Goal: Transaction & Acquisition: Book appointment/travel/reservation

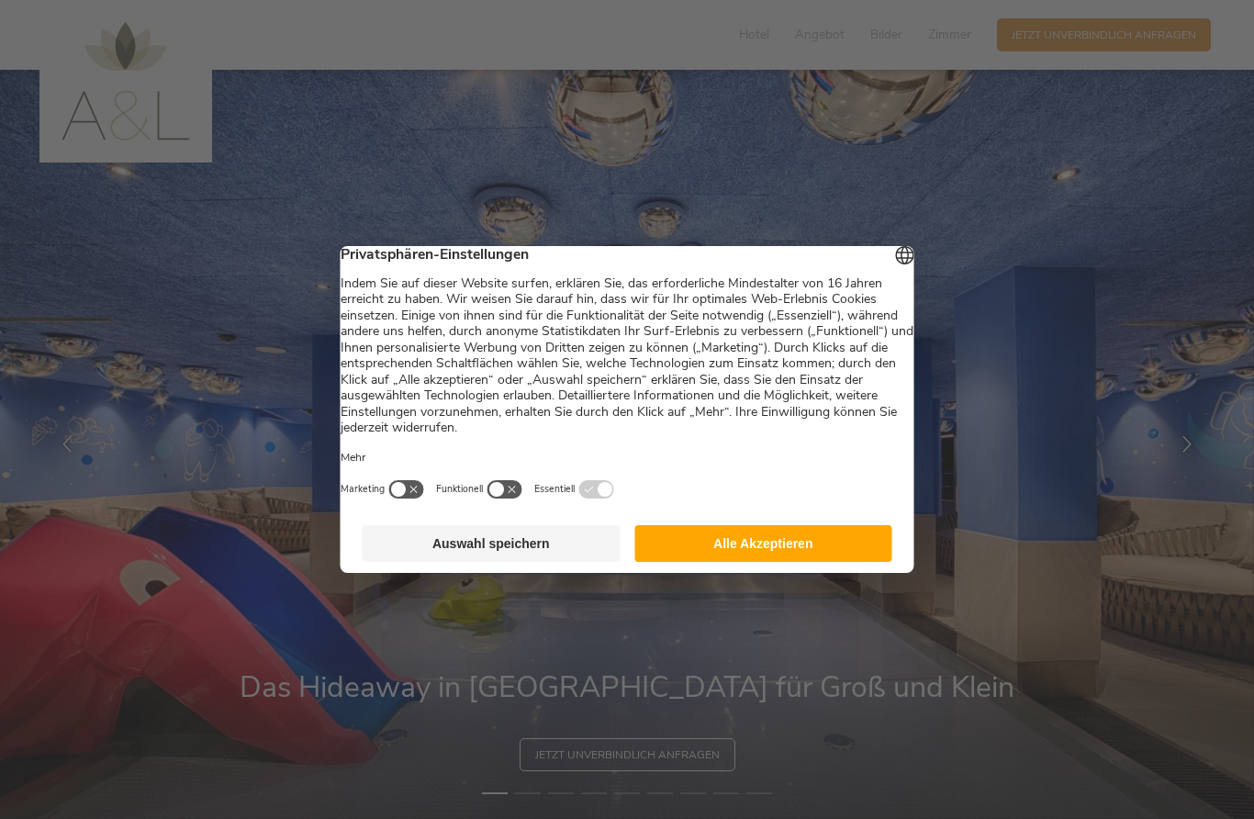
click at [832, 548] on button "Alle Akzeptieren" at bounding box center [763, 543] width 258 height 37
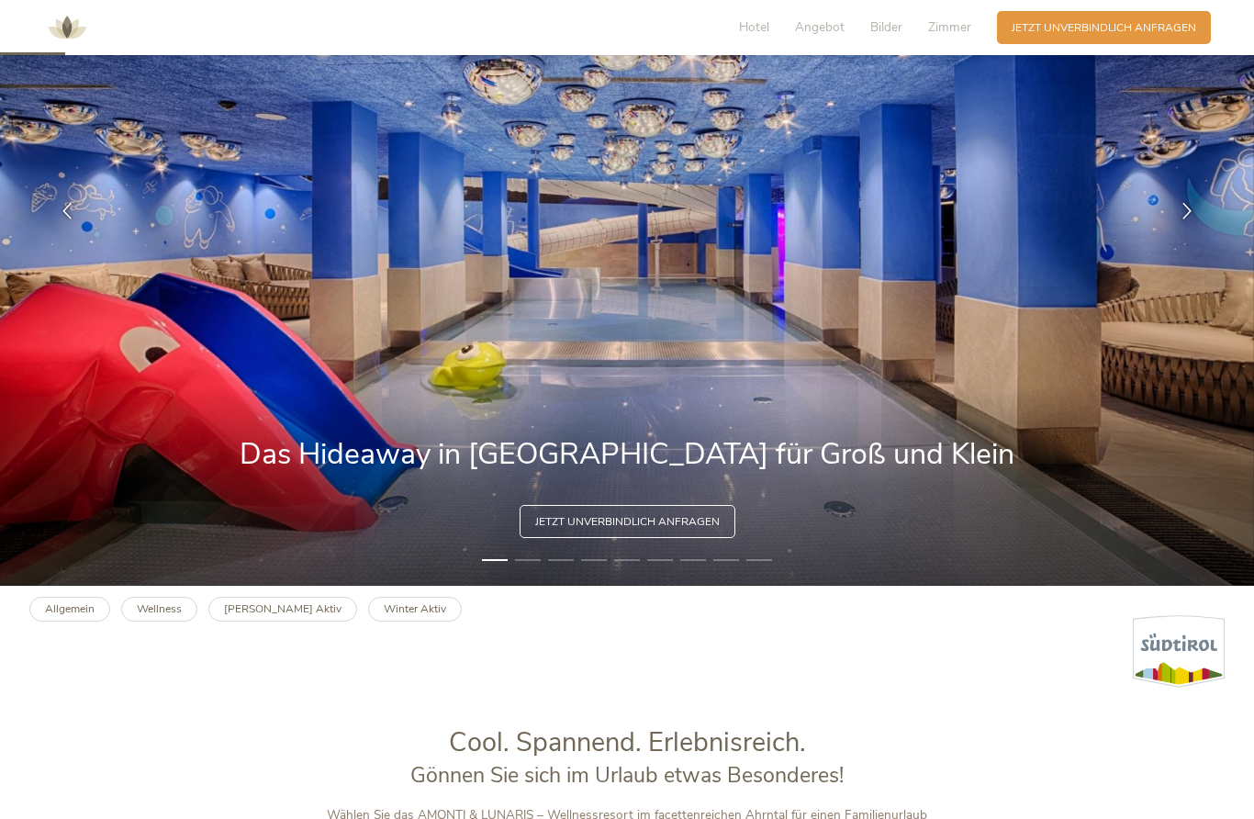
scroll to position [238, 0]
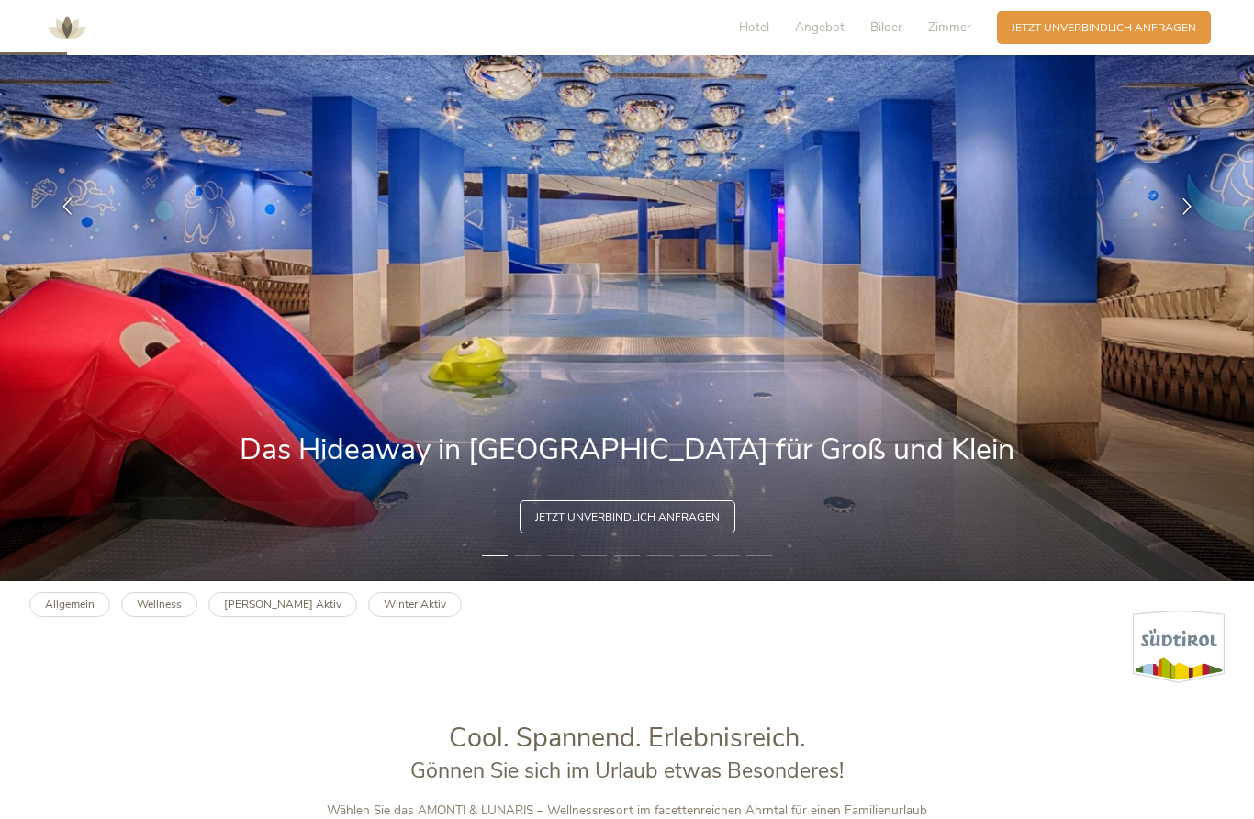
click at [546, 554] on img at bounding box center [627, 206] width 1254 height 749
click at [860, 414] on img at bounding box center [627, 206] width 1254 height 749
click at [1198, 210] on div at bounding box center [1187, 207] width 46 height 46
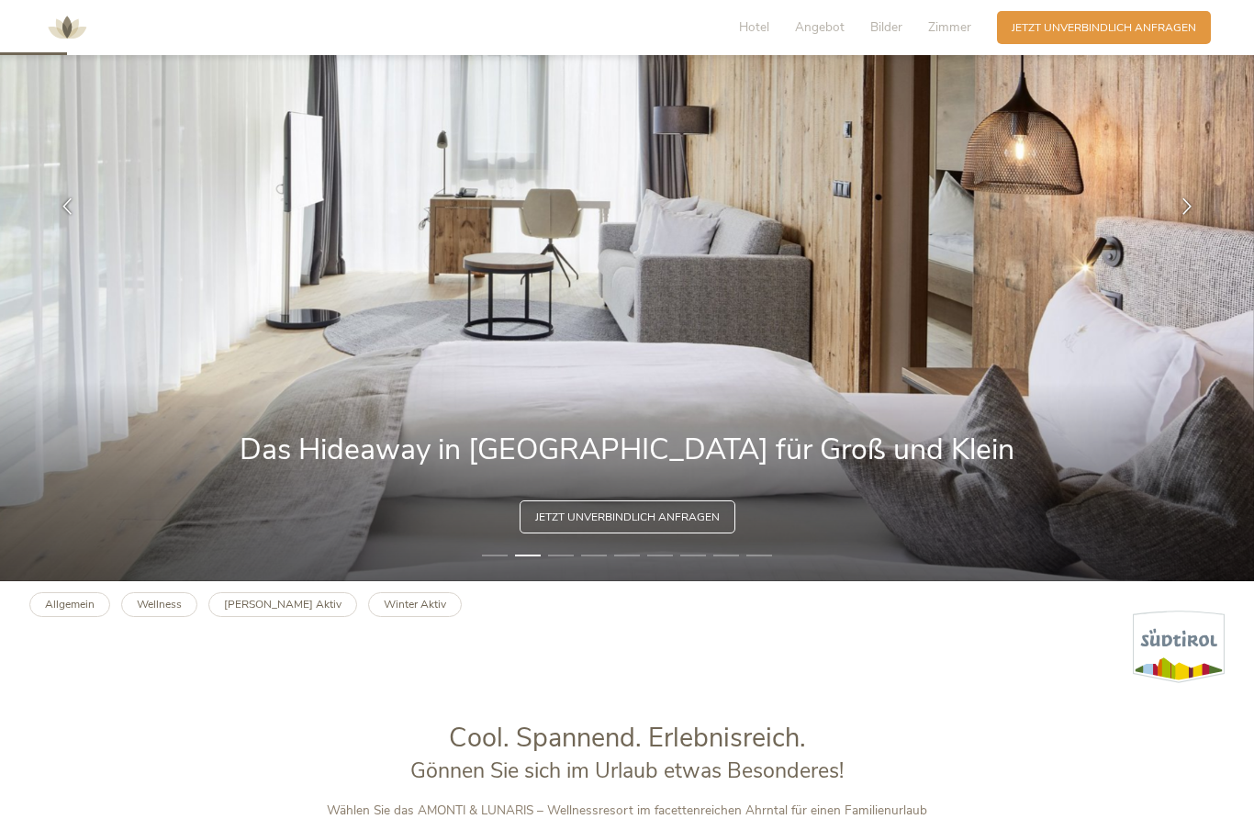
click at [1183, 206] on icon at bounding box center [1186, 206] width 17 height 17
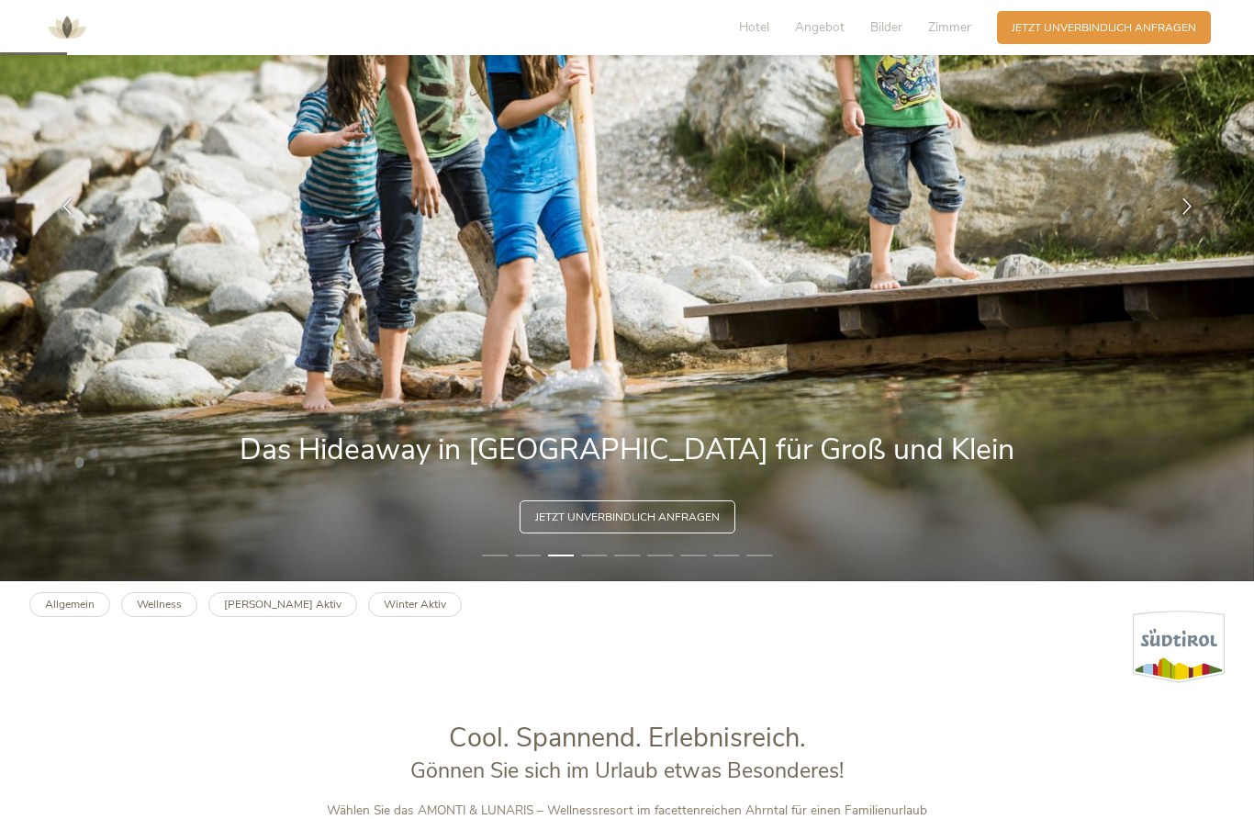
click at [1205, 203] on div at bounding box center [1187, 207] width 46 height 46
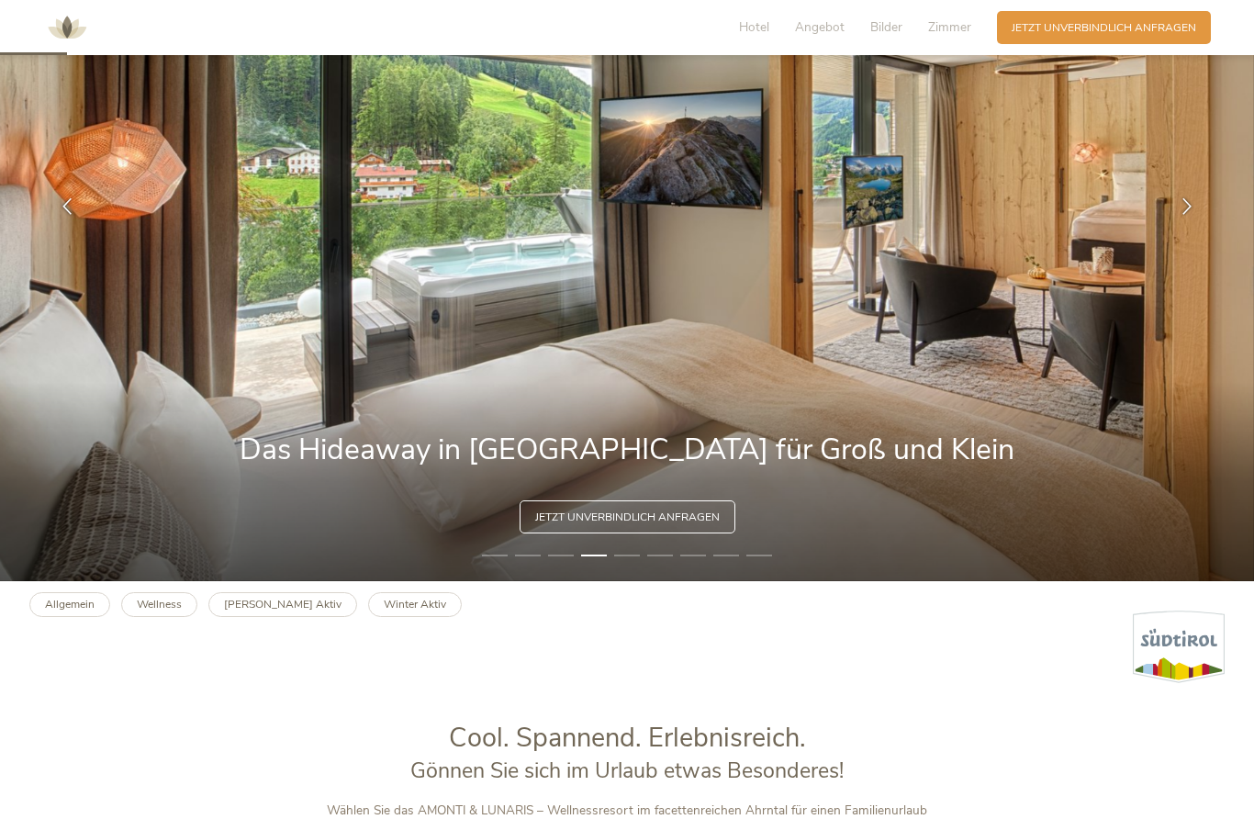
click at [1207, 203] on div at bounding box center [1187, 207] width 46 height 46
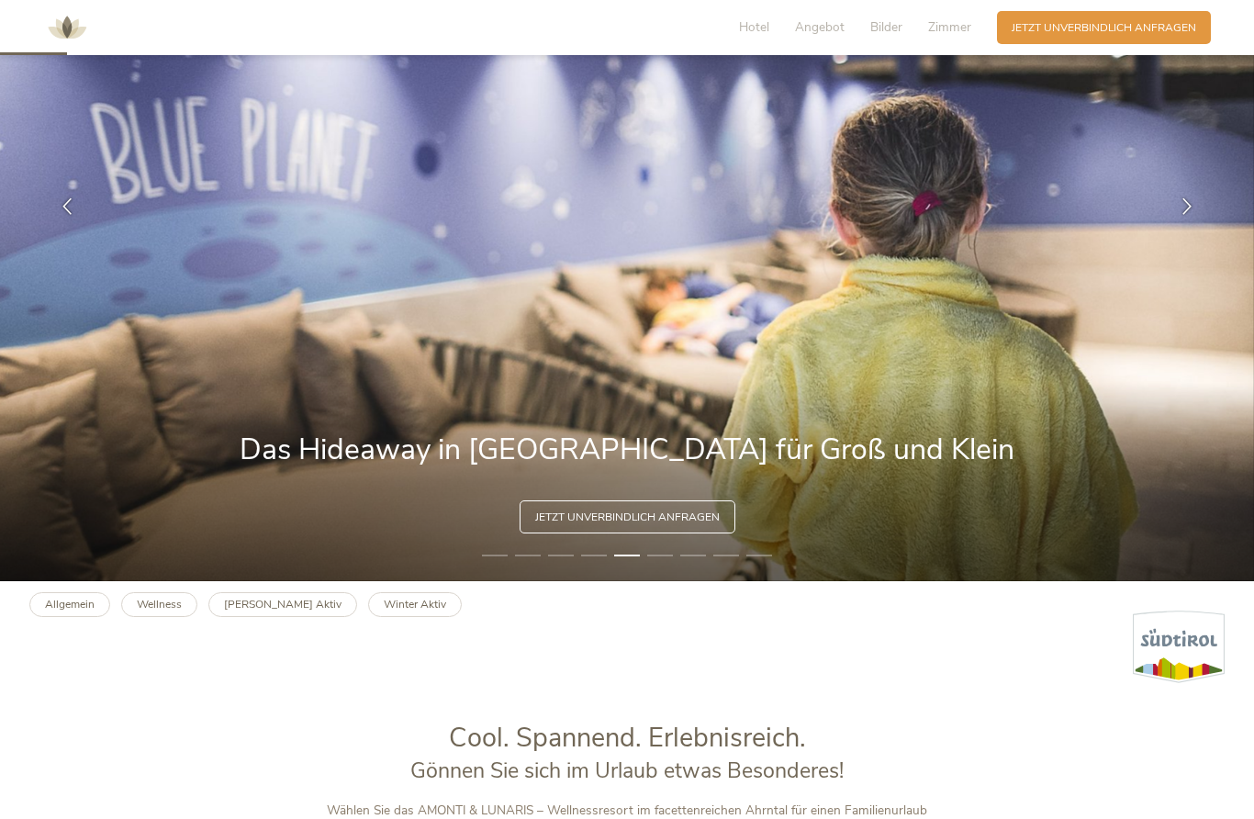
click at [1195, 208] on icon at bounding box center [1186, 206] width 17 height 17
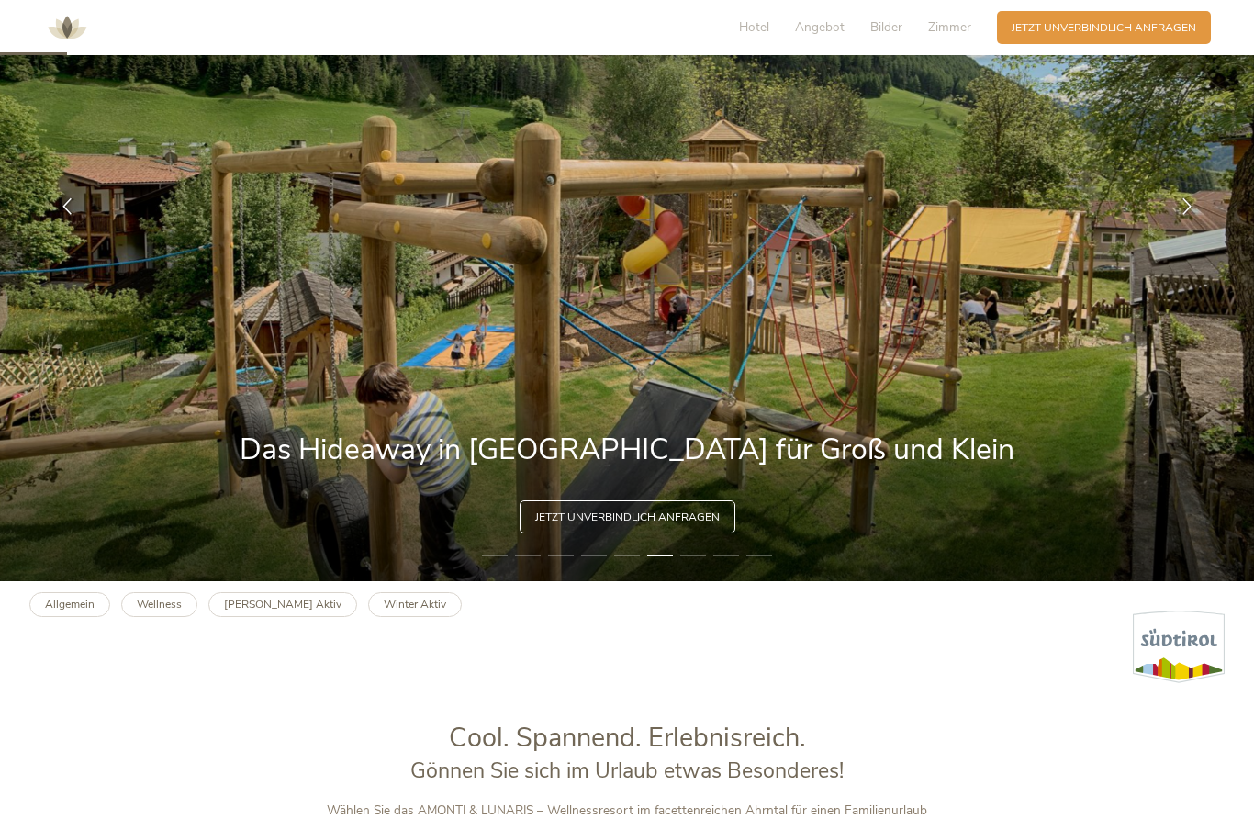
click at [1201, 207] on div at bounding box center [1187, 207] width 46 height 46
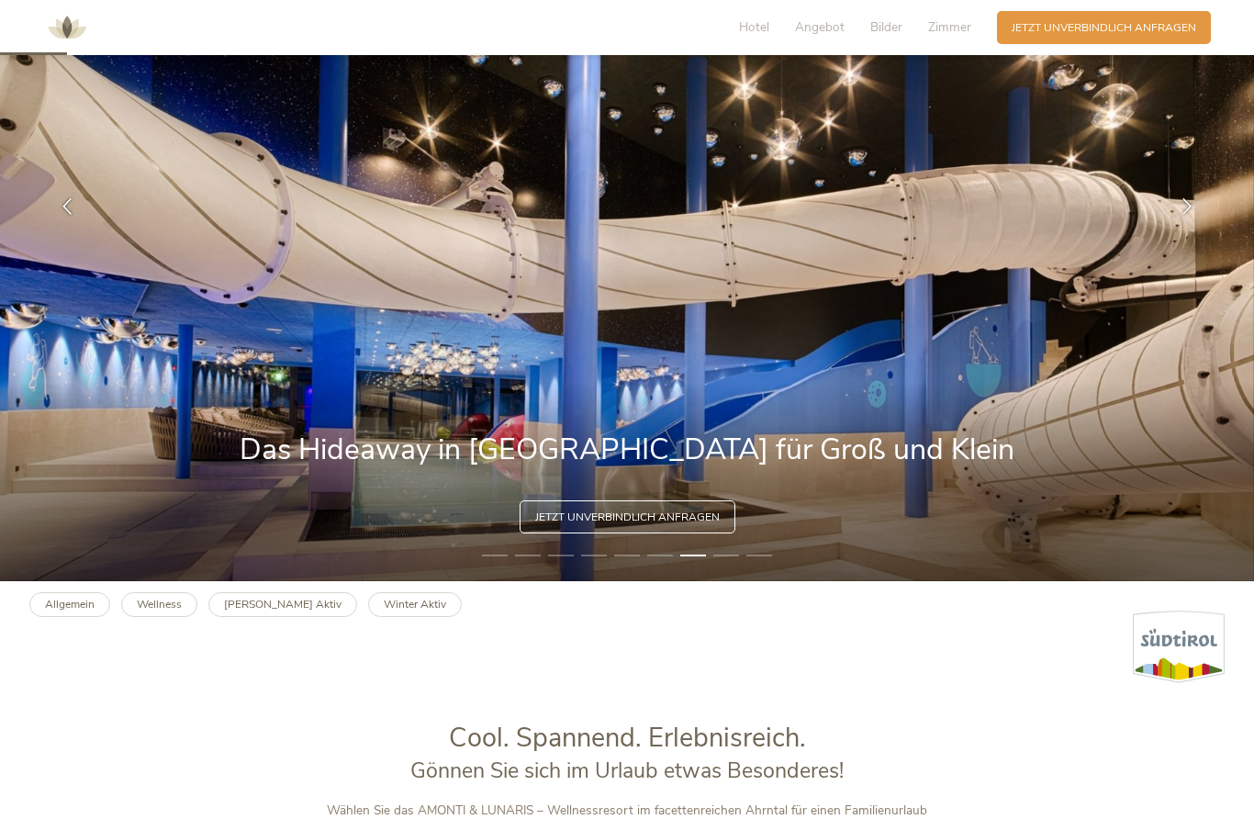
click at [1199, 216] on div at bounding box center [1187, 207] width 46 height 46
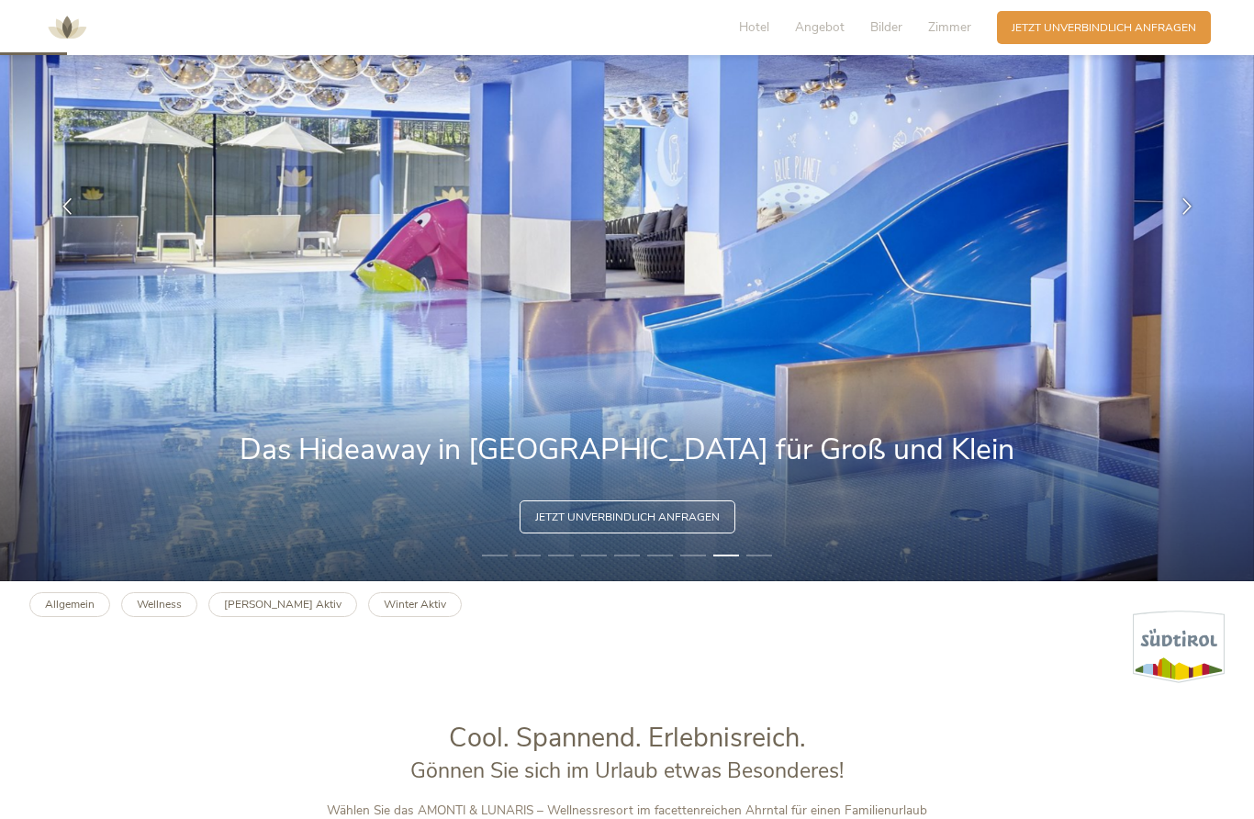
click at [1211, 208] on img at bounding box center [627, 206] width 1254 height 749
click at [1194, 204] on icon at bounding box center [1186, 206] width 17 height 17
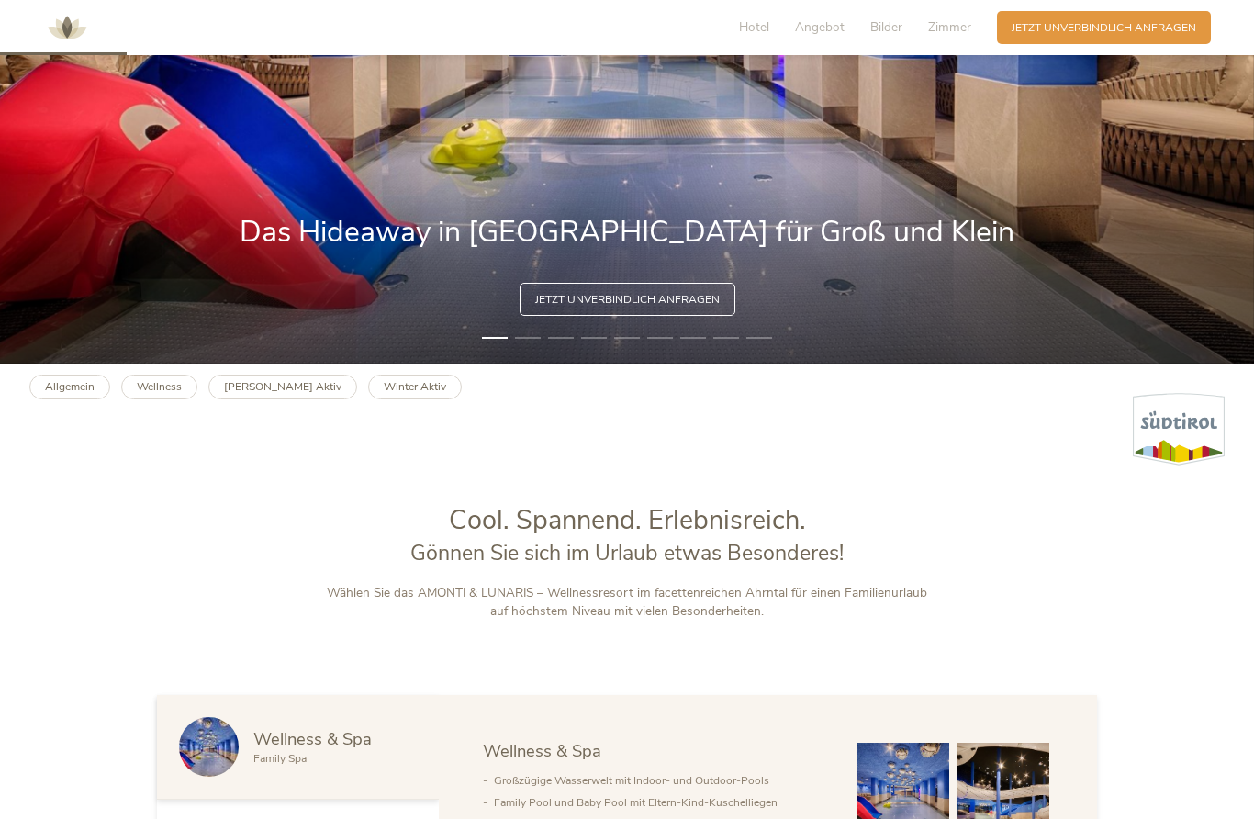
scroll to position [451, 0]
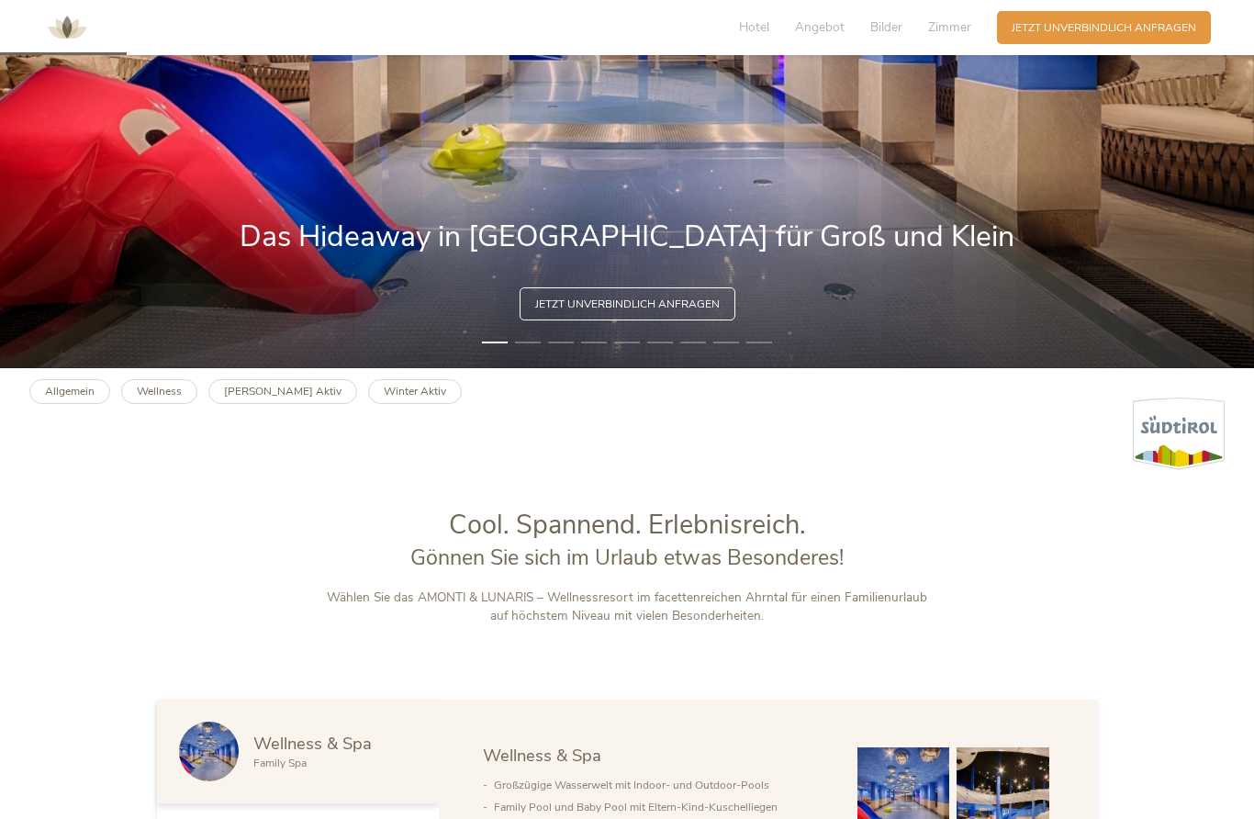
click at [829, 28] on span "Angebot" at bounding box center [820, 26] width 50 height 17
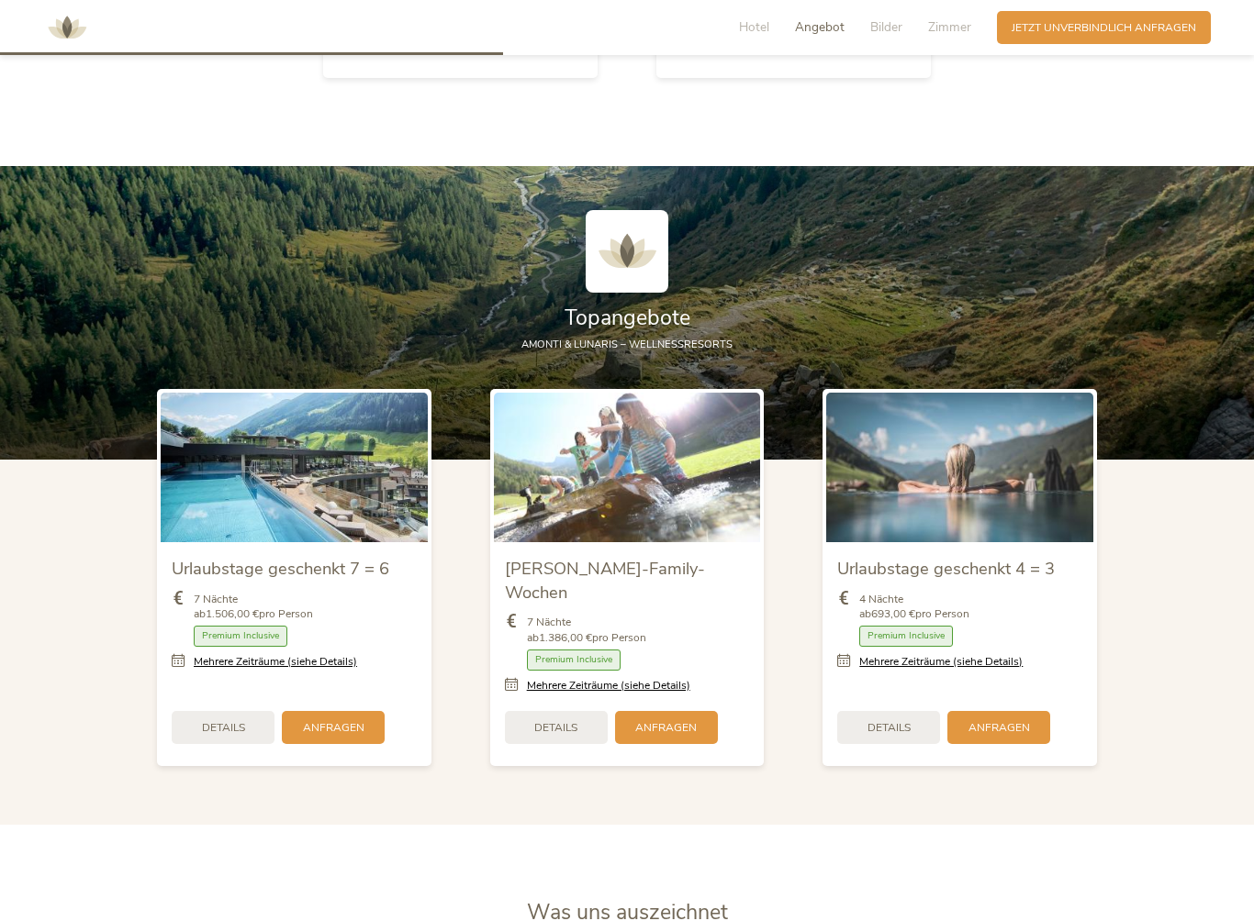
scroll to position [1790, 0]
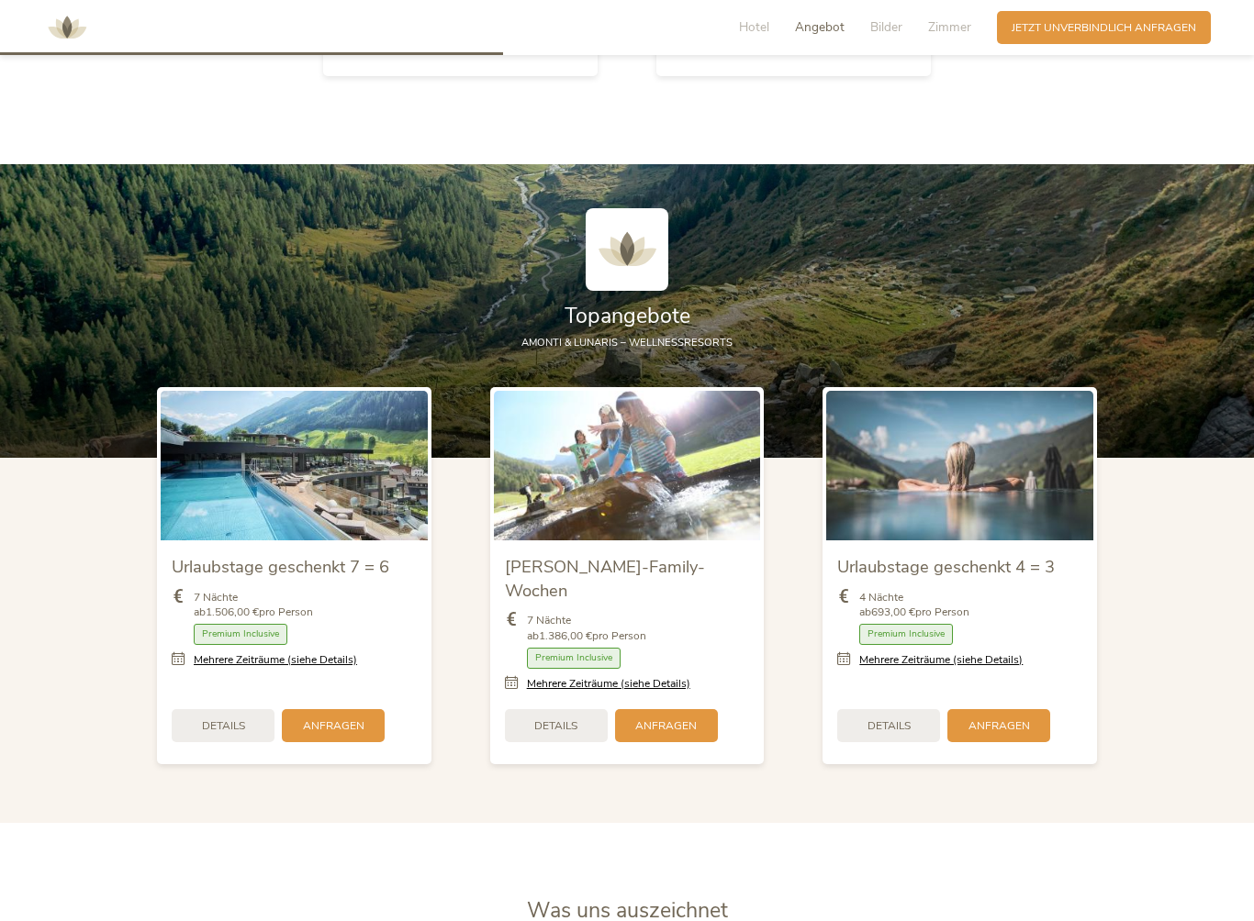
click at [903, 710] on div "Details" at bounding box center [888, 725] width 103 height 33
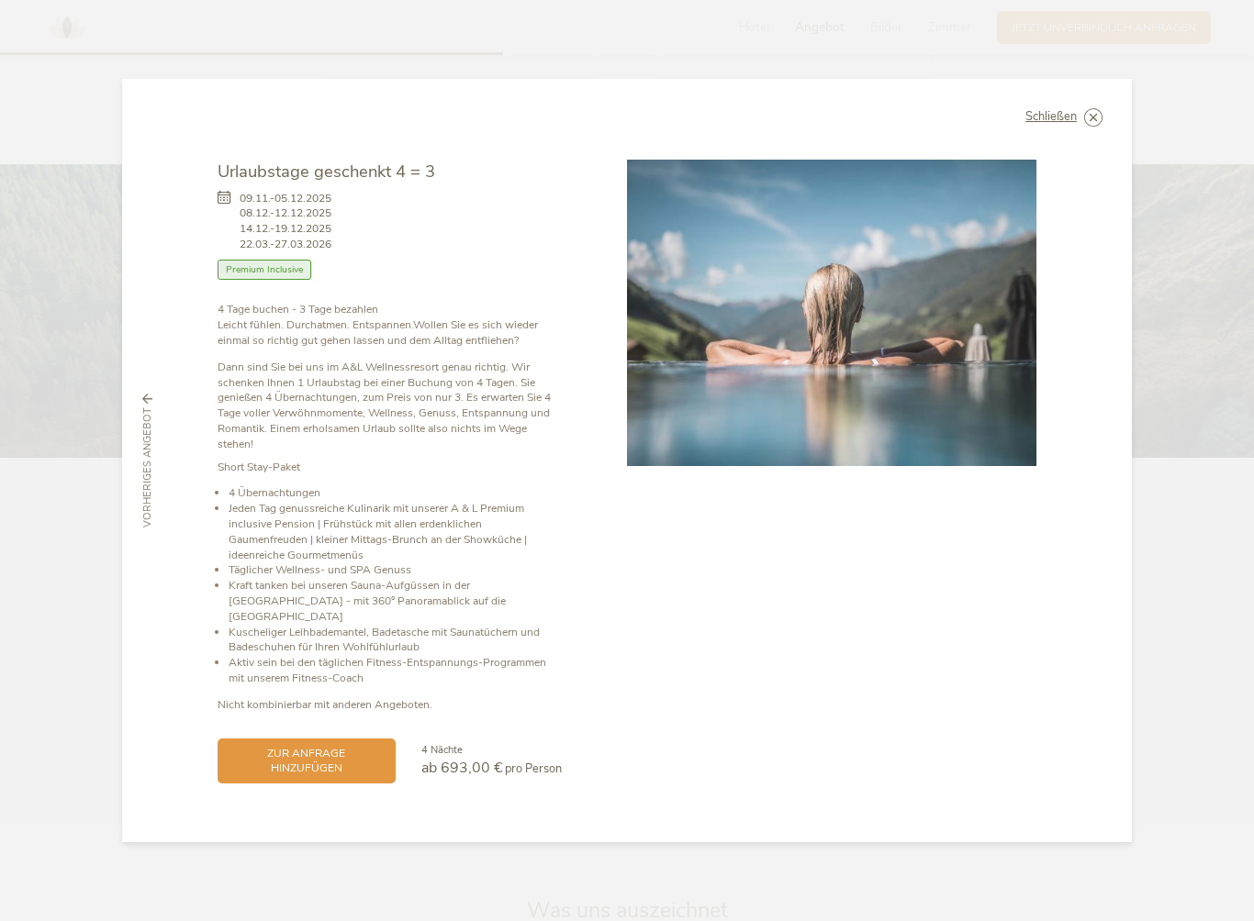
click at [1076, 123] on span "Schließen" at bounding box center [1050, 117] width 51 height 12
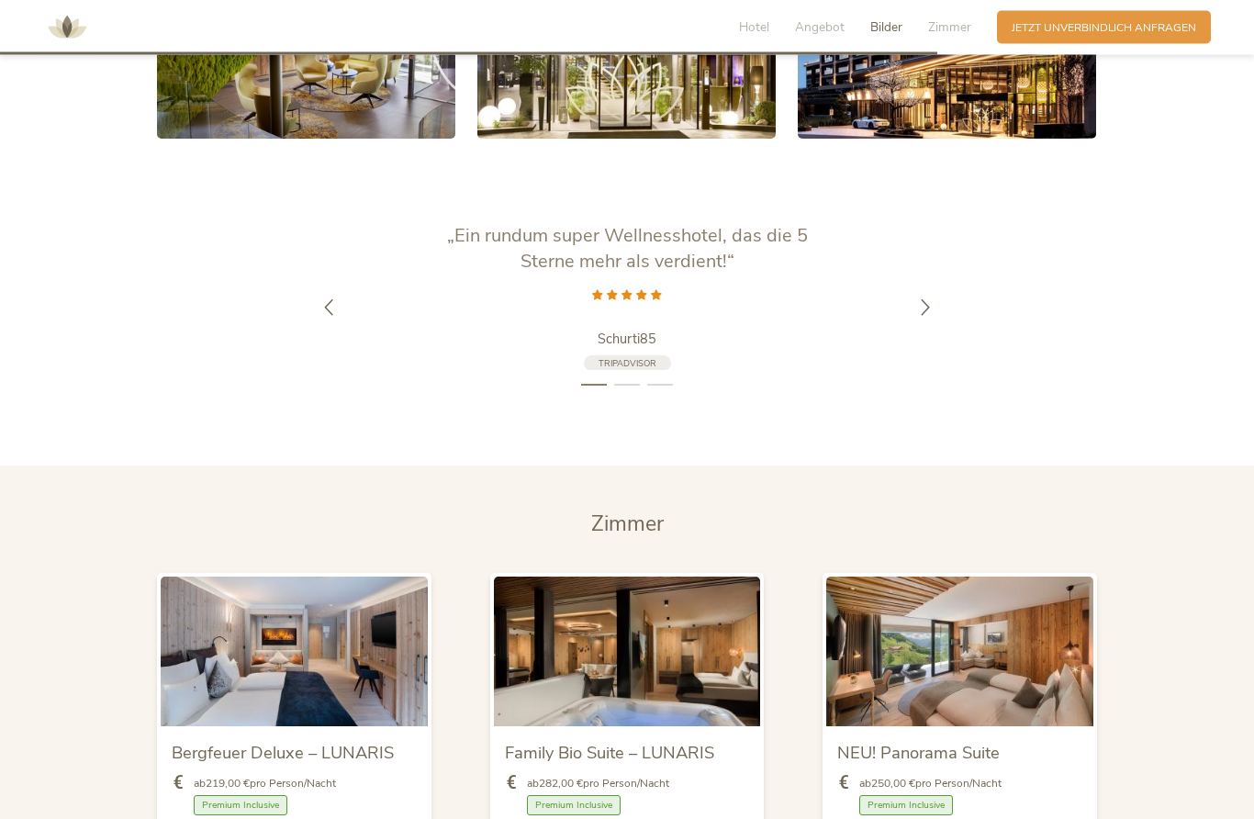
scroll to position [3314, 0]
